Goal: Answer question/provide support: Share knowledge or assist other users

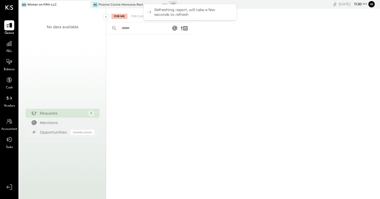
click at [167, 3] on icon at bounding box center [165, 4] width 7 height 7
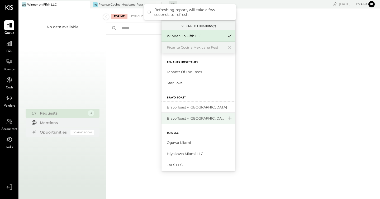
scroll to position [139, 0]
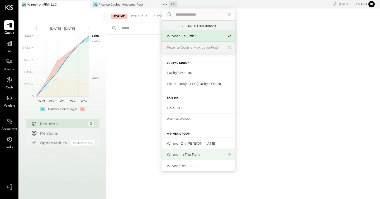
click at [190, 154] on div "Winner in the Park" at bounding box center [195, 154] width 57 height 5
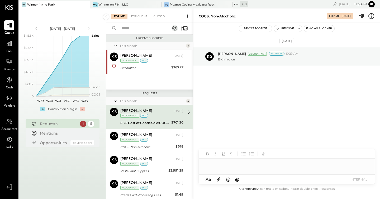
scroll to position [0, 0]
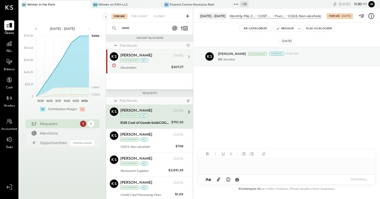
click at [160, 66] on div "Decoration" at bounding box center [144, 67] width 49 height 5
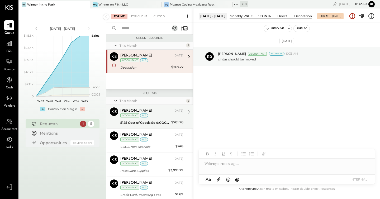
click at [156, 126] on div "[PERSON_NAME] Accountant [PERSON_NAME] [DATE] Accountant int 5125 Cost of Goods…" at bounding box center [149, 117] width 87 height 24
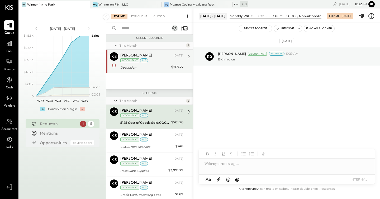
click at [143, 59] on div "int" at bounding box center [144, 60] width 8 height 4
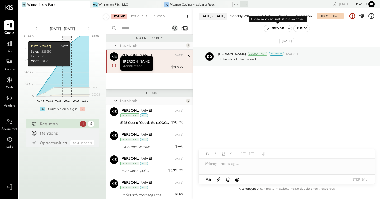
click at [275, 29] on button "Resolve" at bounding box center [275, 28] width 22 height 6
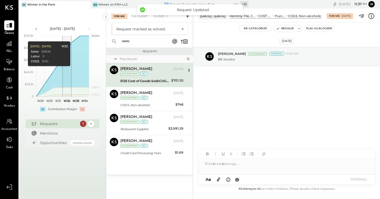
click at [154, 72] on div "[PERSON_NAME] [DATE] Accountant int" at bounding box center [151, 71] width 63 height 11
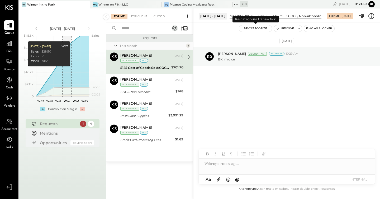
click at [251, 28] on button "Re-Categorize" at bounding box center [255, 28] width 33 height 6
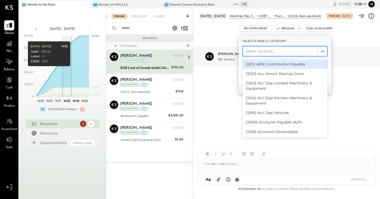
click at [257, 52] on div at bounding box center [280, 51] width 69 height 6
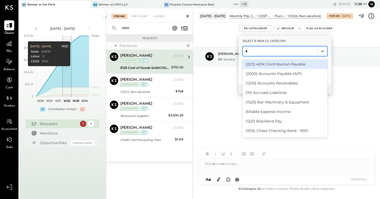
type input "**"
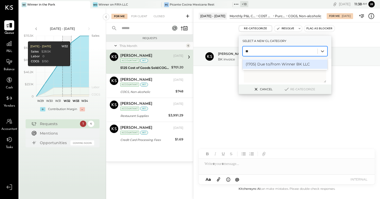
click at [270, 64] on div "(1705) Due to/from Winner BK LLC" at bounding box center [285, 64] width 85 height 10
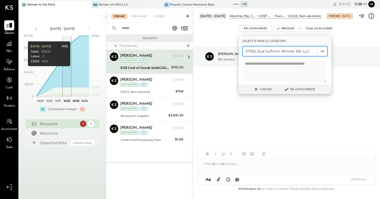
click at [305, 88] on button "Re-Categorize" at bounding box center [299, 89] width 35 height 6
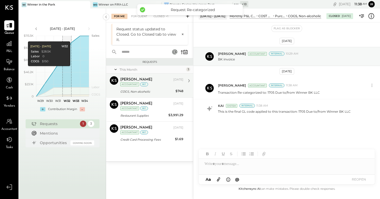
click at [149, 82] on div "[PERSON_NAME] [DATE] Accountant int" at bounding box center [151, 81] width 63 height 11
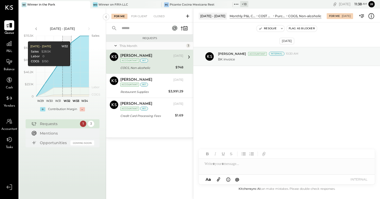
click at [245, 91] on div "[DATE] [PERSON_NAME] Accountant Internal 10:30 AM BK invoice" at bounding box center [287, 71] width 187 height 70
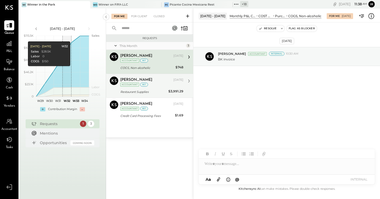
click at [145, 88] on div "[PERSON_NAME] [DATE] Accountant int Restaurant Supplies $3,991.29 backpayment 2…" at bounding box center [151, 86] width 63 height 18
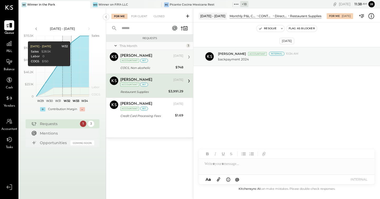
click at [151, 65] on div "COGS, Non-alcoholic" at bounding box center [147, 68] width 54 height 6
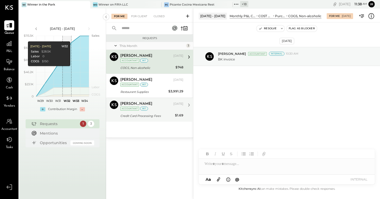
click at [159, 111] on div "[PERSON_NAME] [DATE] Accountant int" at bounding box center [151, 106] width 63 height 11
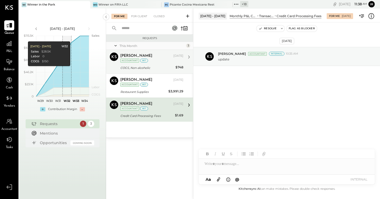
click at [155, 63] on div "[PERSON_NAME] [DATE] Accountant int" at bounding box center [151, 58] width 63 height 11
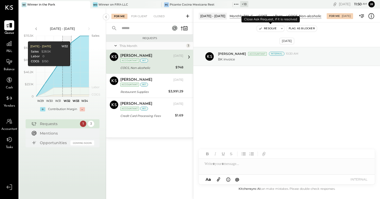
click at [266, 26] on button "Resolve" at bounding box center [268, 28] width 22 height 6
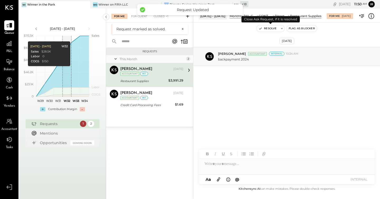
click at [267, 29] on button "Resolve" at bounding box center [268, 28] width 22 height 6
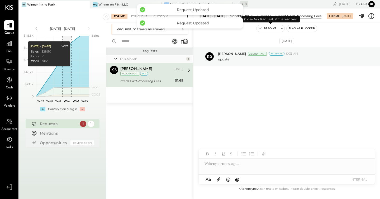
click at [261, 26] on button "Resolve" at bounding box center [268, 28] width 22 height 6
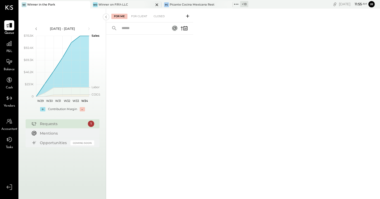
click at [118, 3] on div "Winner on Fifth LLC" at bounding box center [113, 5] width 30 height 4
